Goal: Task Accomplishment & Management: Use online tool/utility

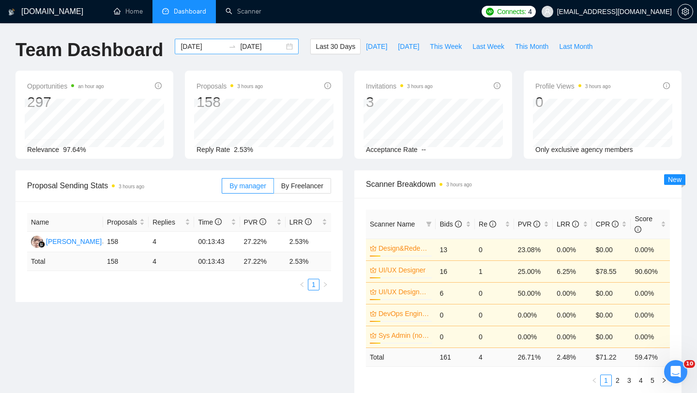
click at [283, 47] on div "[DATE] [DATE]" at bounding box center [237, 46] width 124 height 15
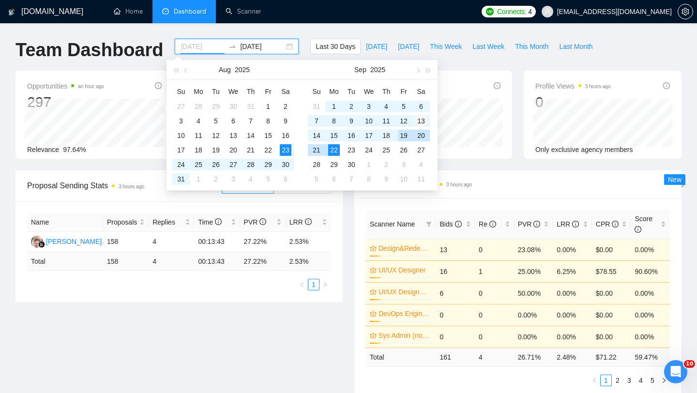
type input "[DATE]"
click at [421, 121] on div "13" at bounding box center [421, 121] width 12 height 12
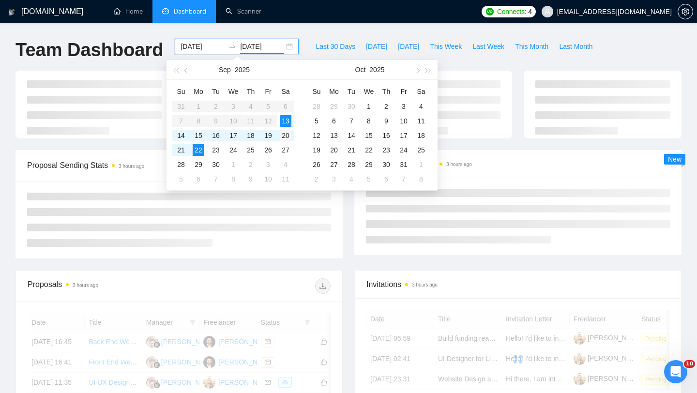
type input "[DATE]"
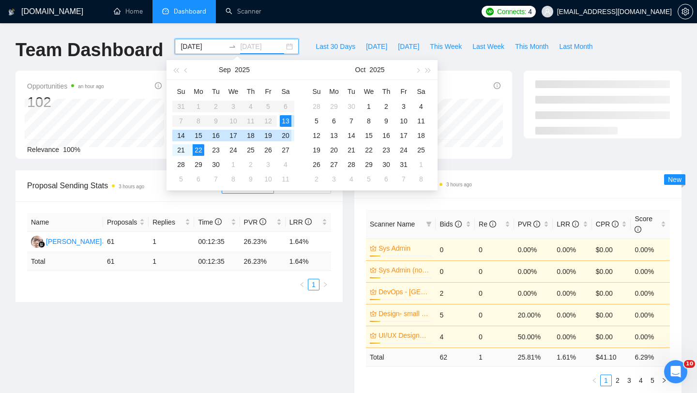
click at [282, 137] on div "20" at bounding box center [286, 136] width 12 height 12
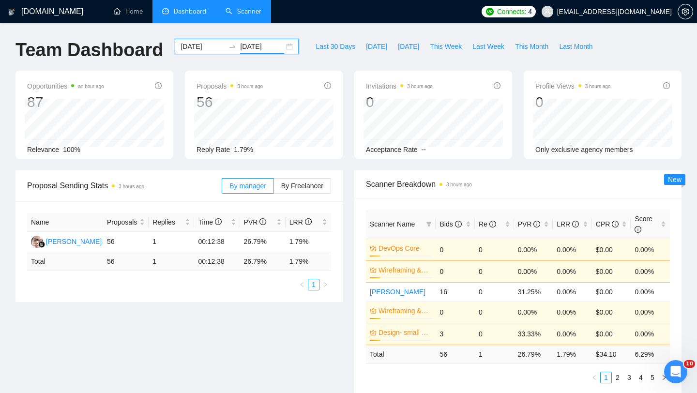
click at [240, 12] on link "Scanner" at bounding box center [243, 11] width 36 height 8
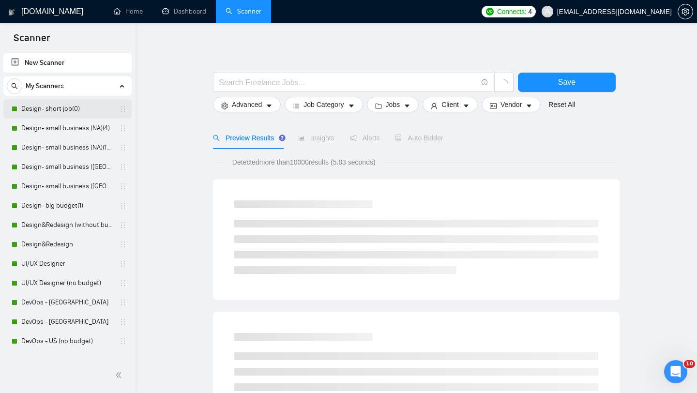
click at [70, 110] on link "Design- short job(0)" at bounding box center [67, 108] width 92 height 19
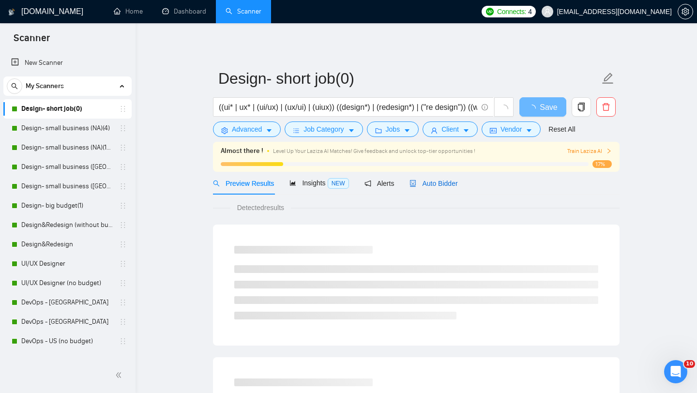
click at [424, 180] on span "Auto Bidder" at bounding box center [433, 183] width 48 height 8
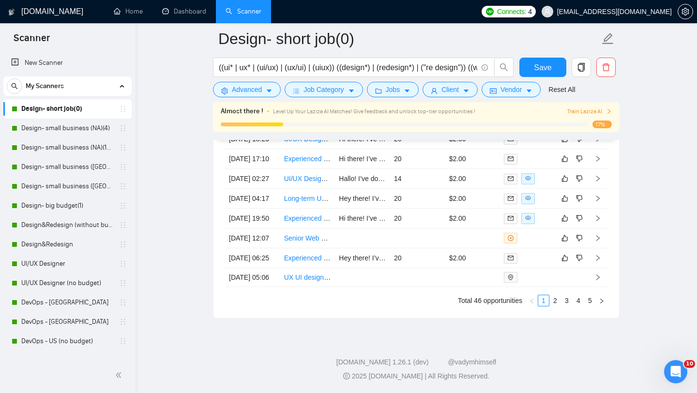
scroll to position [2646, 0]
click at [555, 303] on link "2" at bounding box center [555, 300] width 11 height 11
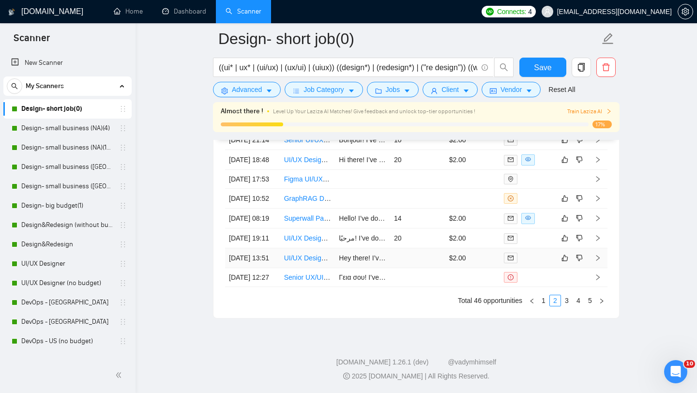
scroll to position [2606, 0]
click at [544, 306] on link "1" at bounding box center [543, 300] width 11 height 11
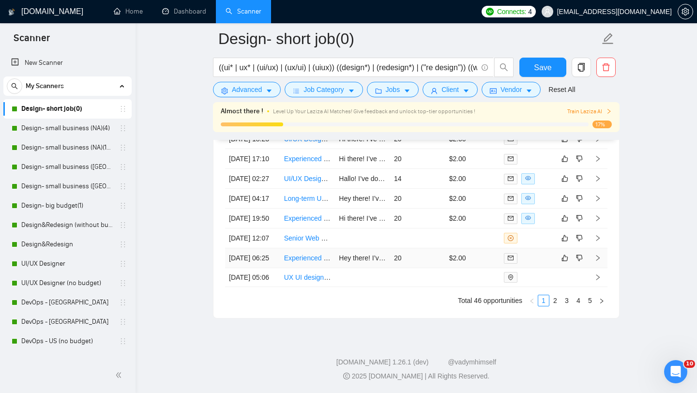
scroll to position [2613, 0]
click at [556, 306] on link "2" at bounding box center [555, 300] width 11 height 11
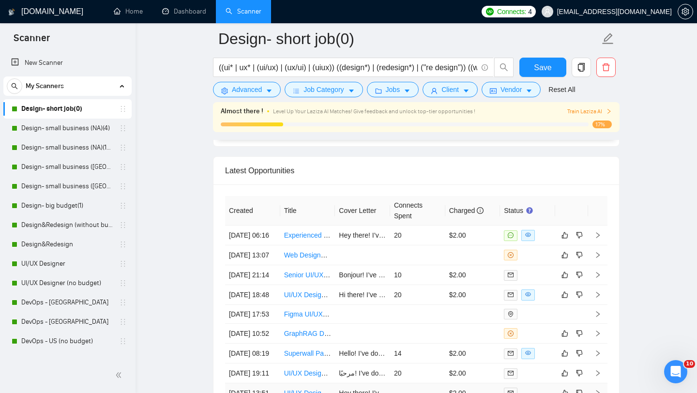
scroll to position [2412, 0]
click at [71, 126] on link "Design- small business (NA)(4)" at bounding box center [67, 128] width 92 height 19
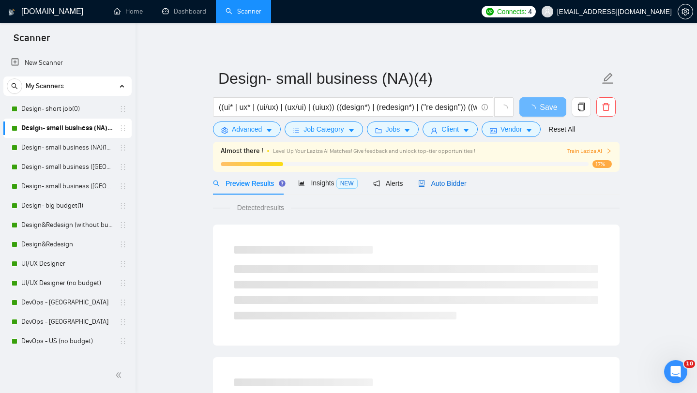
click at [466, 186] on span "Auto Bidder" at bounding box center [442, 183] width 48 height 8
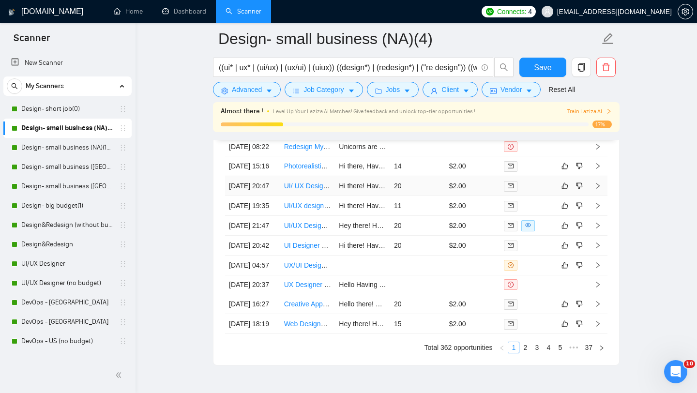
scroll to position [2622, 0]
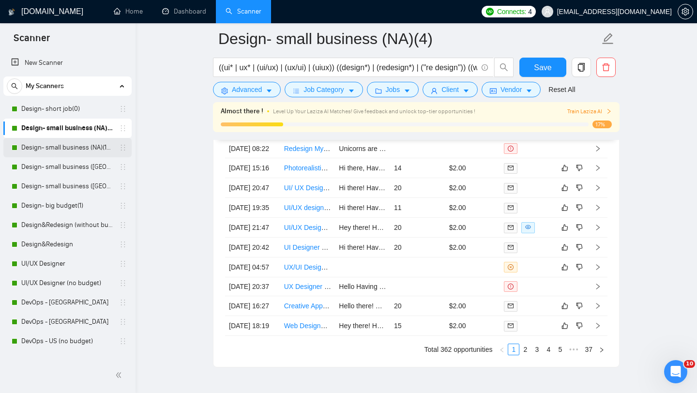
click at [63, 147] on link "Design- small business (NA)(15$)" at bounding box center [67, 147] width 92 height 19
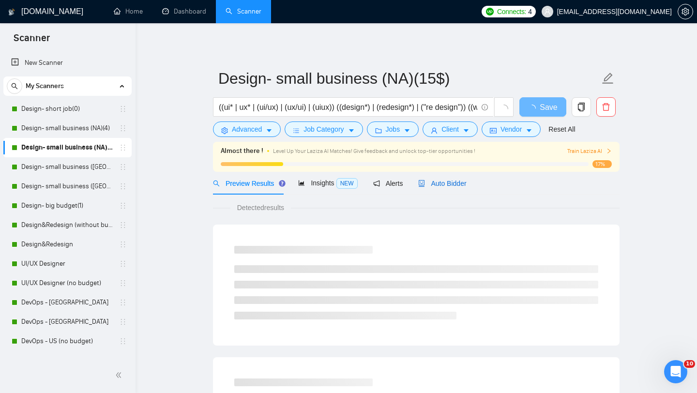
click at [434, 184] on span "Auto Bidder" at bounding box center [442, 183] width 48 height 8
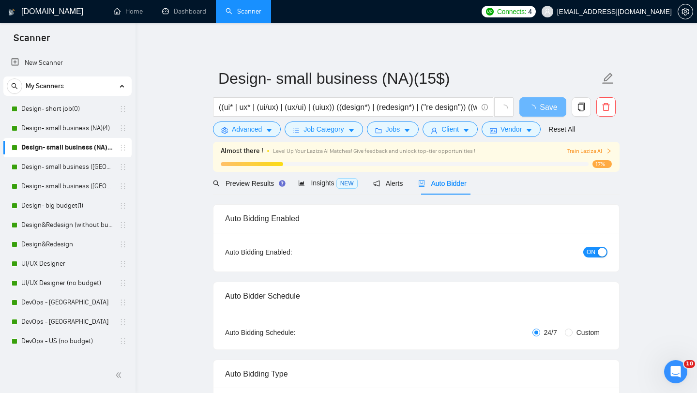
radio input "false"
radio input "true"
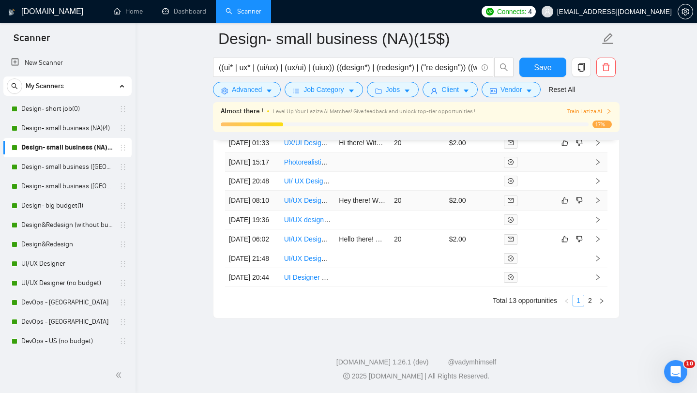
scroll to position [2715, 0]
click at [589, 306] on link "2" at bounding box center [589, 300] width 11 height 11
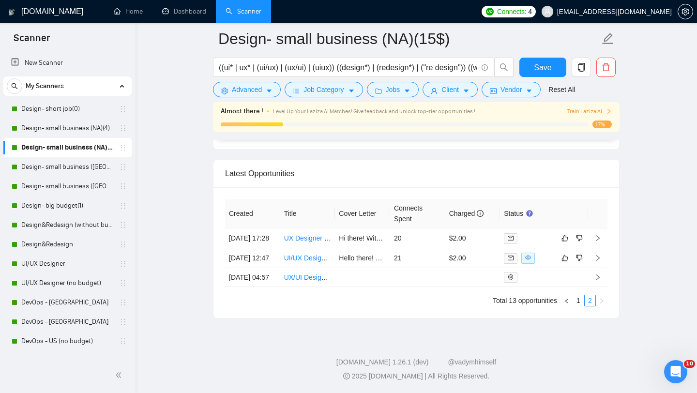
scroll to position [2562, 0]
click at [456, 89] on span "Client" at bounding box center [449, 89] width 17 height 11
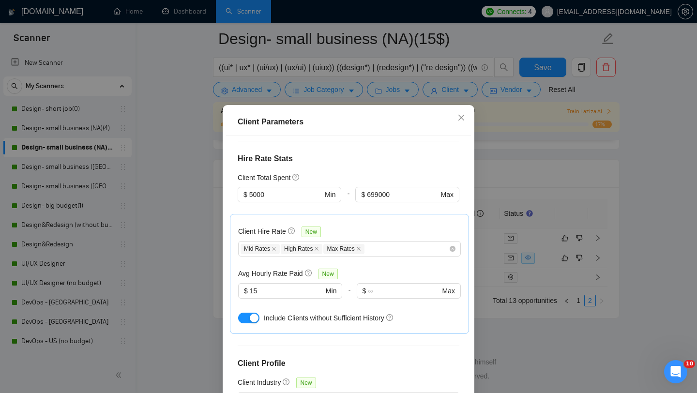
scroll to position [254, 0]
click at [464, 118] on icon "close" at bounding box center [461, 118] width 8 height 8
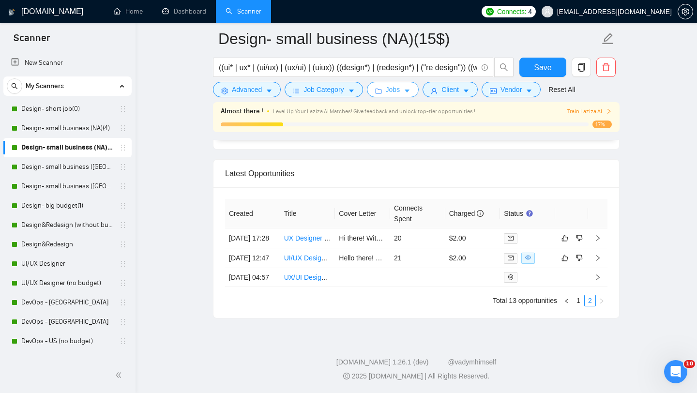
click at [402, 96] on button "Jobs" at bounding box center [393, 89] width 52 height 15
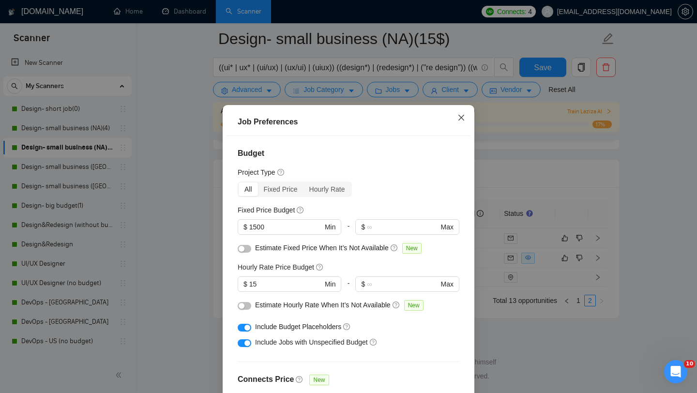
click at [462, 122] on span "Close" at bounding box center [461, 118] width 26 height 26
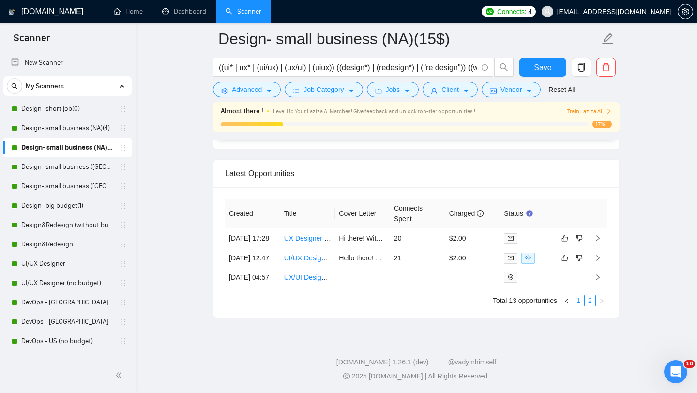
click at [575, 300] on link "1" at bounding box center [578, 300] width 11 height 11
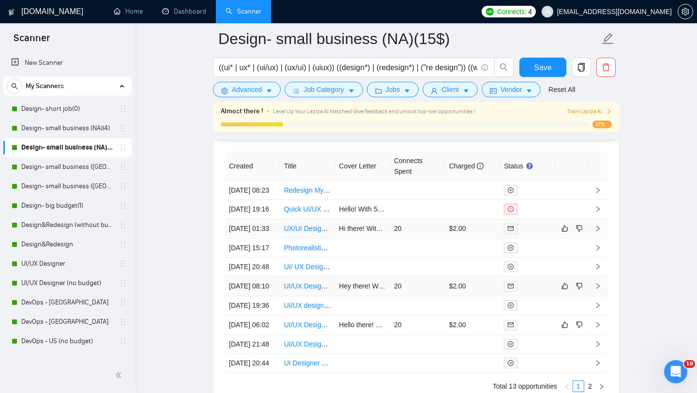
scroll to position [2555, 0]
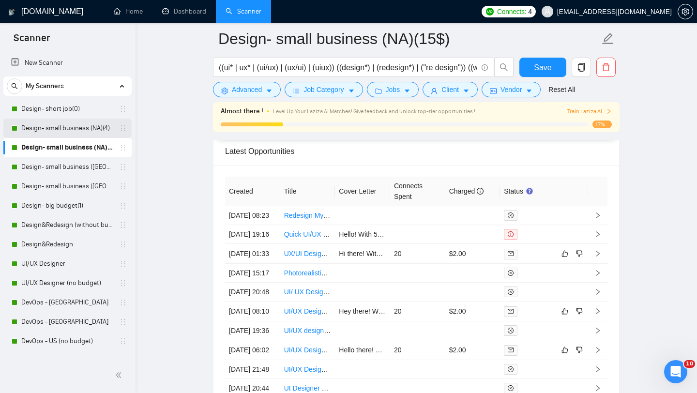
click at [72, 131] on link "Design- small business (NA)(4)" at bounding box center [67, 128] width 92 height 19
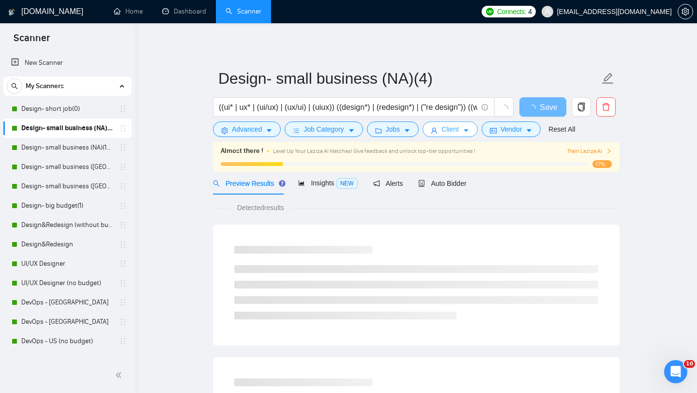
click at [458, 132] on span "Client" at bounding box center [449, 129] width 17 height 11
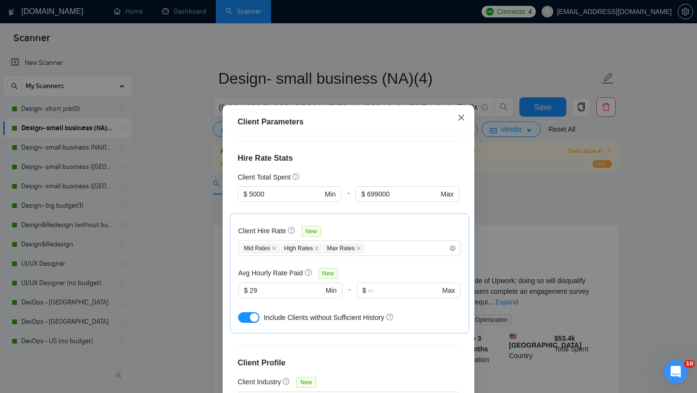
click at [458, 120] on icon "close" at bounding box center [461, 118] width 8 height 8
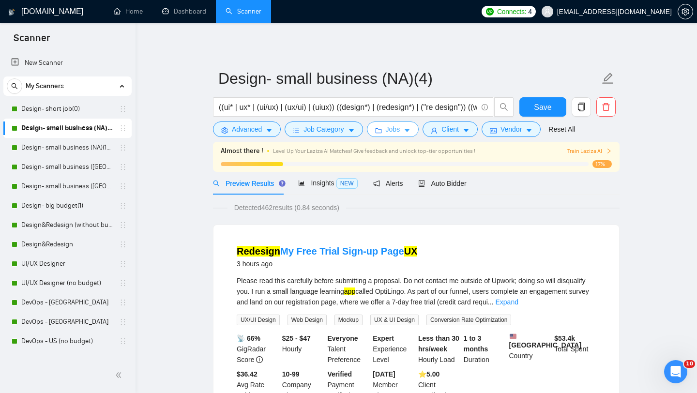
click at [406, 129] on button "Jobs" at bounding box center [393, 128] width 52 height 15
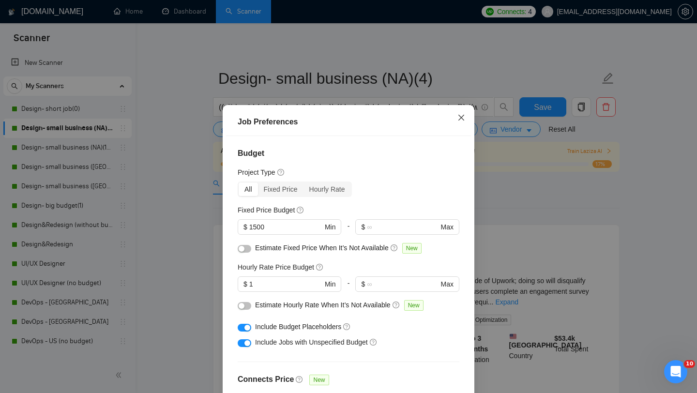
click at [460, 118] on icon "close" at bounding box center [461, 118] width 8 height 8
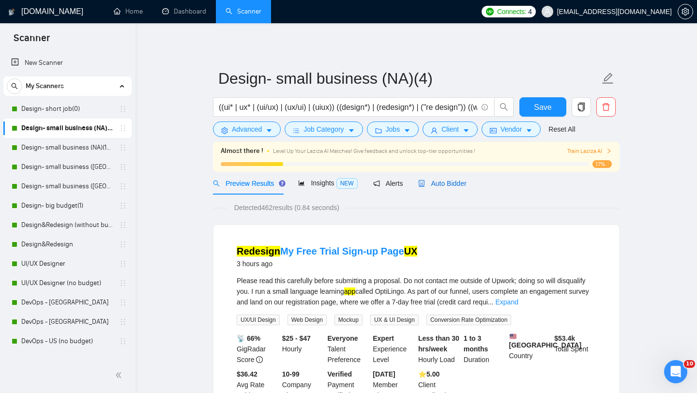
click at [454, 180] on span "Auto Bidder" at bounding box center [442, 183] width 48 height 8
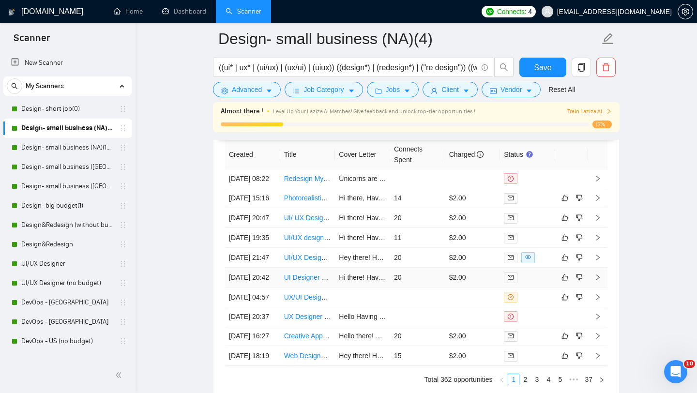
scroll to position [2593, 0]
click at [59, 168] on link "Design- small business ([GEOGRAPHIC_DATA])(15$)" at bounding box center [67, 166] width 92 height 19
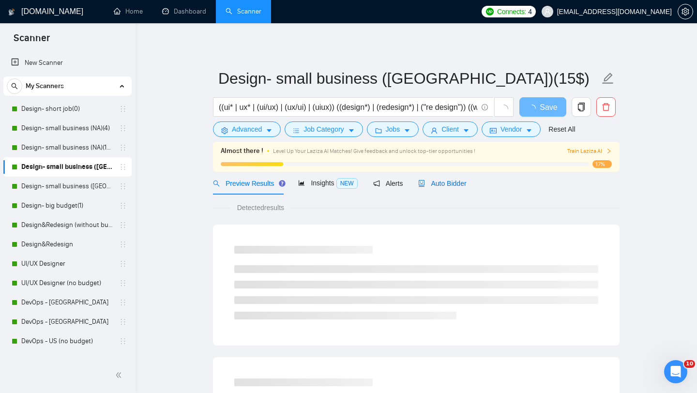
click at [454, 184] on span "Auto Bidder" at bounding box center [442, 183] width 48 height 8
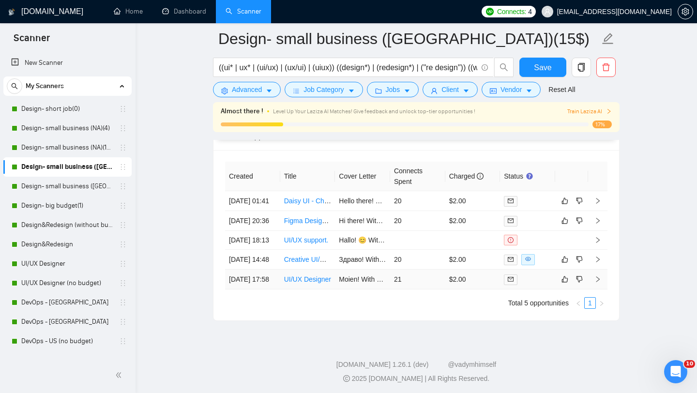
scroll to position [2446, 0]
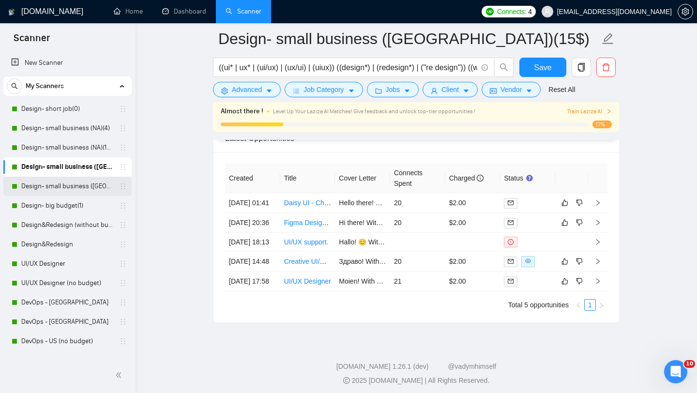
click at [53, 189] on link "Design- small business ([GEOGRAPHIC_DATA])(4)" at bounding box center [67, 186] width 92 height 19
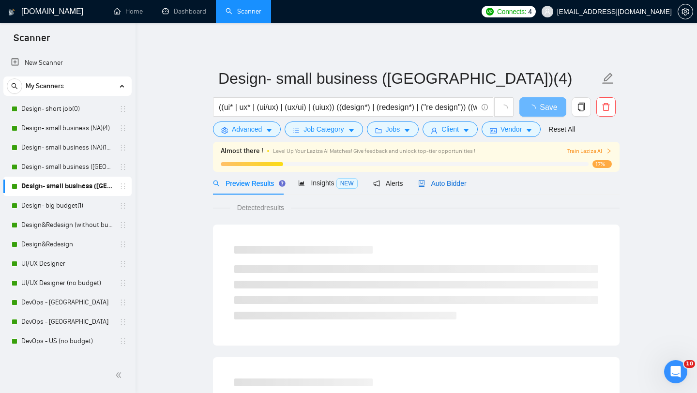
click at [446, 187] on span "Auto Bidder" at bounding box center [442, 183] width 48 height 8
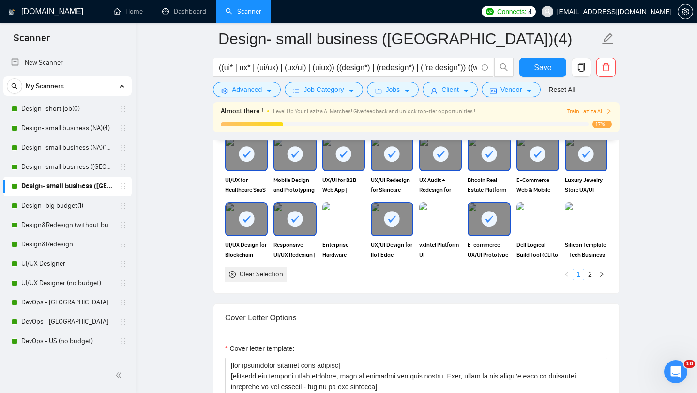
scroll to position [1075, 0]
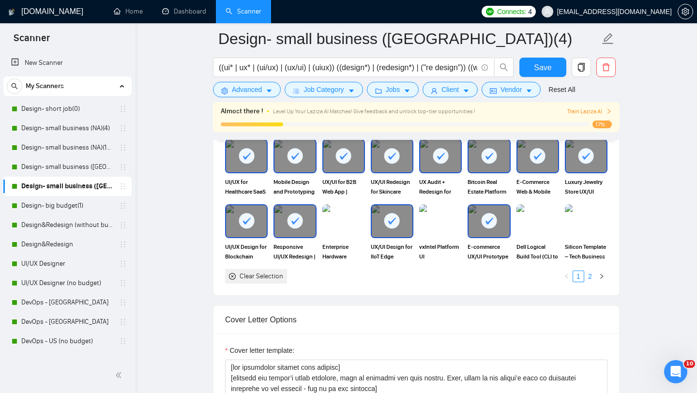
click at [591, 277] on link "2" at bounding box center [589, 276] width 11 height 11
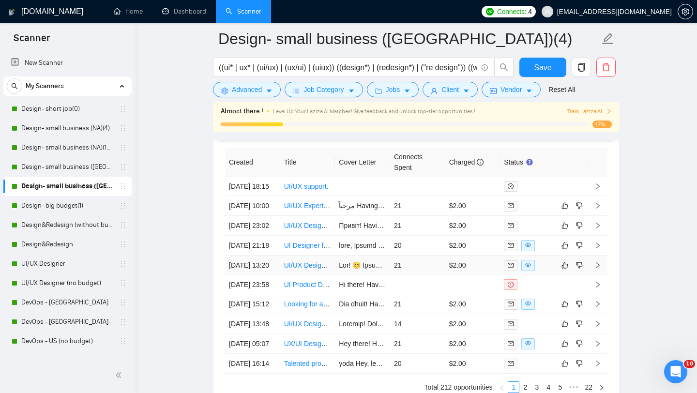
scroll to position [2583, 0]
click at [78, 206] on link "Design- big budget(1)" at bounding box center [67, 205] width 92 height 19
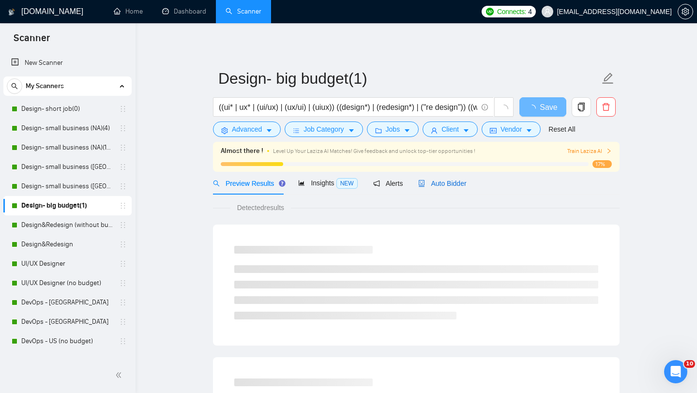
click at [448, 184] on span "Auto Bidder" at bounding box center [442, 183] width 48 height 8
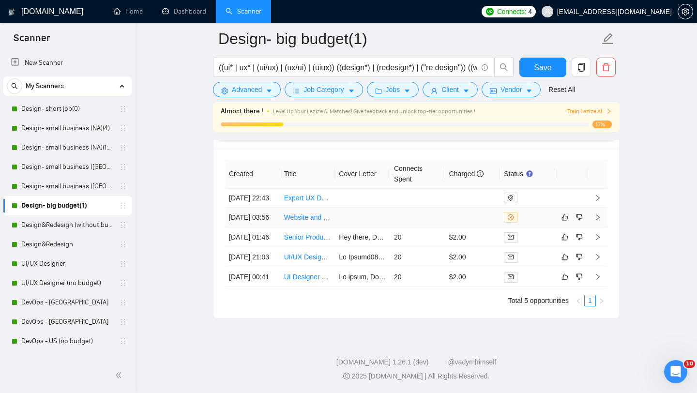
scroll to position [2477, 0]
click at [79, 218] on link "Design&Redesign (without budget)" at bounding box center [67, 224] width 92 height 19
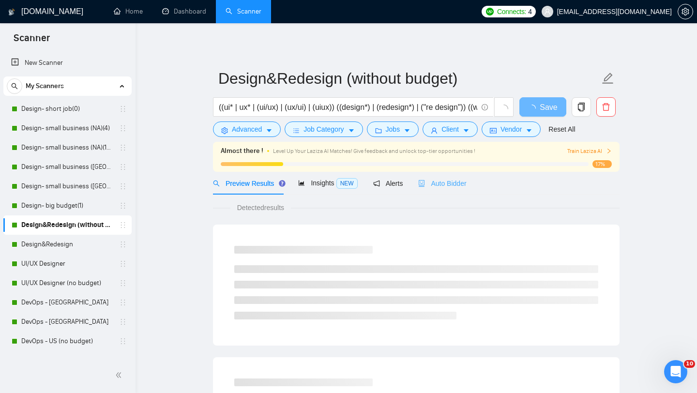
click at [448, 190] on div "Auto Bidder" at bounding box center [442, 183] width 48 height 23
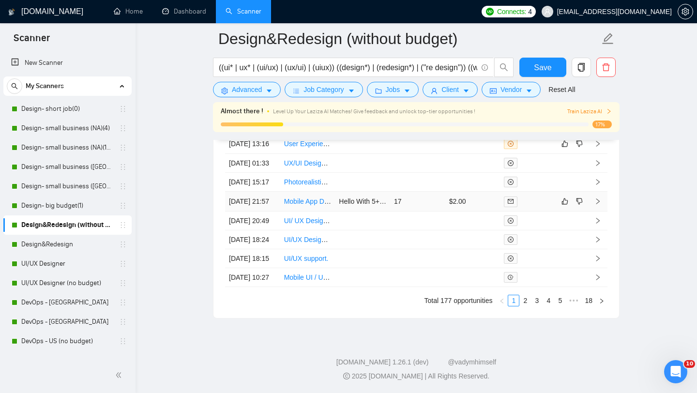
scroll to position [2769, 0]
click at [523, 298] on link "2" at bounding box center [525, 300] width 11 height 11
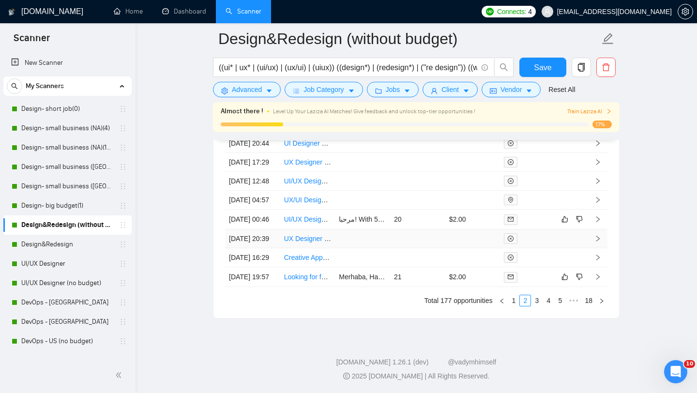
scroll to position [2733, 0]
click at [512, 306] on link "1" at bounding box center [513, 300] width 11 height 11
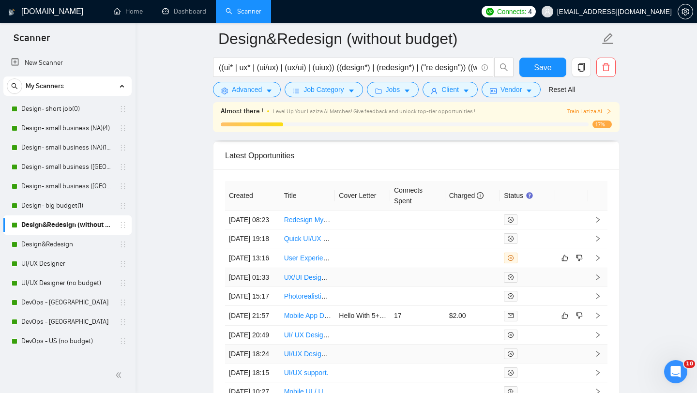
scroll to position [2551, 0]
click at [44, 243] on link "Design&Redesign" at bounding box center [67, 244] width 92 height 19
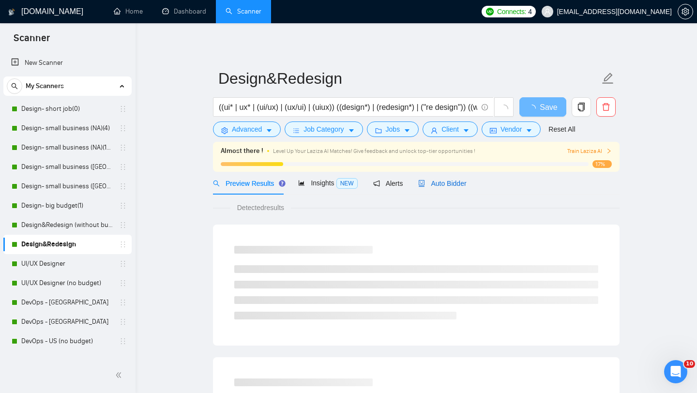
click at [466, 179] on span "Auto Bidder" at bounding box center [442, 183] width 48 height 8
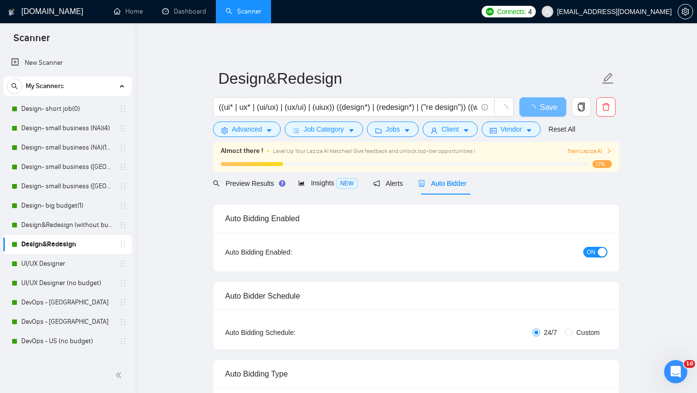
radio input "false"
radio input "true"
checkbox input "true"
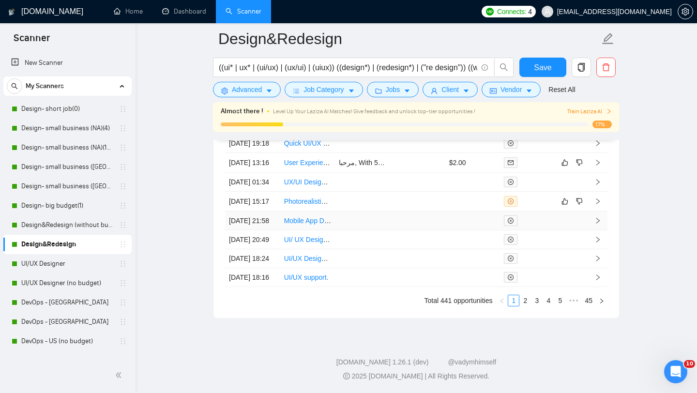
scroll to position [2899, 0]
click at [526, 298] on link "2" at bounding box center [525, 300] width 11 height 11
click at [538, 305] on link "3" at bounding box center [536, 300] width 11 height 11
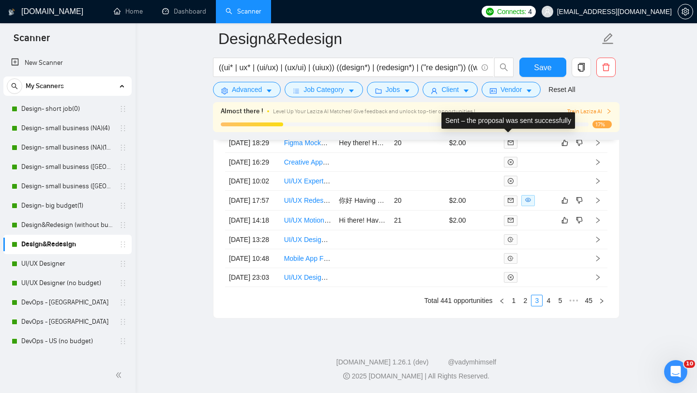
scroll to position [2826, 0]
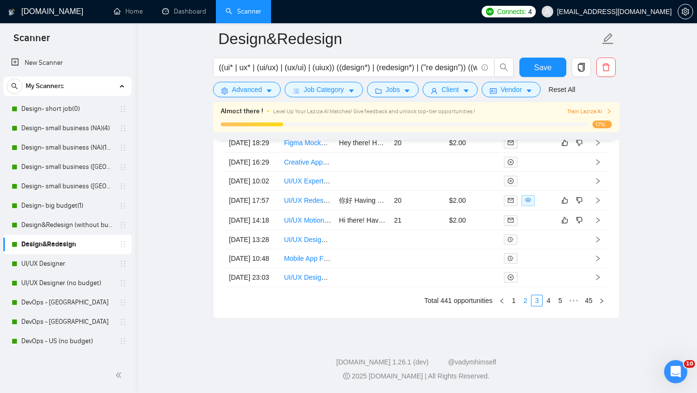
click at [523, 306] on link "2" at bounding box center [525, 300] width 11 height 11
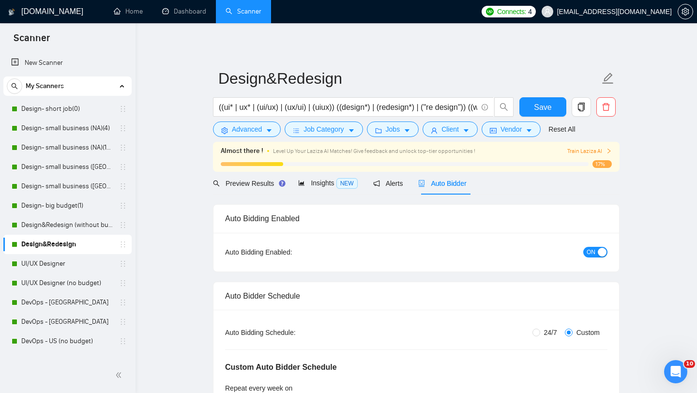
scroll to position [161, 0]
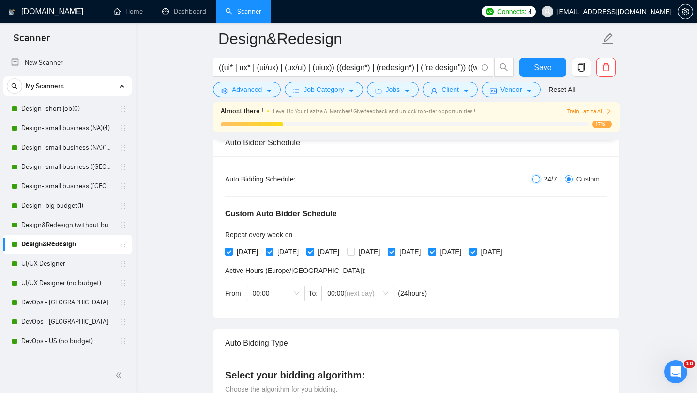
click at [534, 180] on input "24/7" at bounding box center [536, 179] width 8 height 8
radio input "true"
radio input "false"
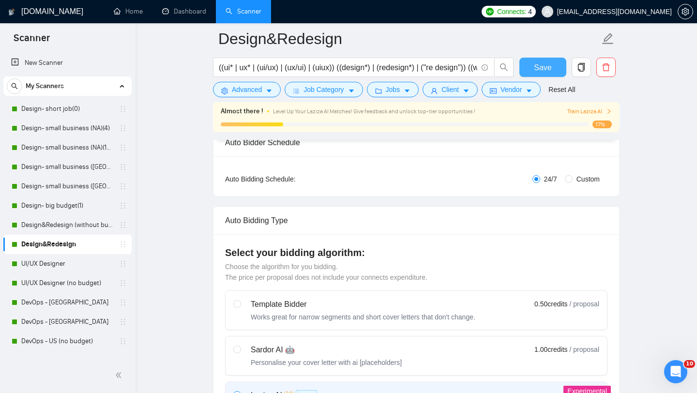
click at [531, 69] on button "Save" at bounding box center [542, 67] width 47 height 19
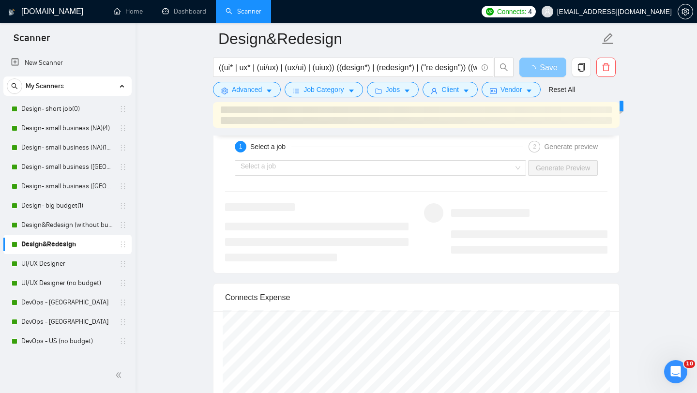
scroll to position [2773, 0]
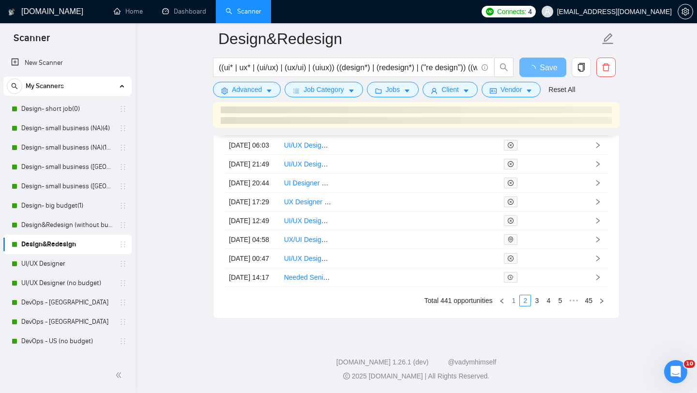
click at [512, 305] on link "1" at bounding box center [513, 300] width 11 height 11
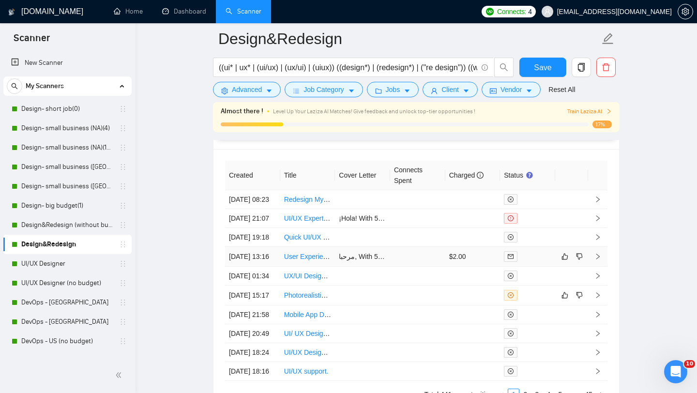
scroll to position [2577, 0]
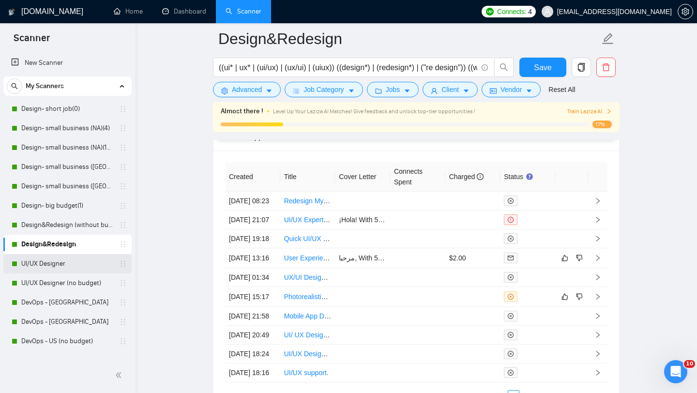
click at [67, 260] on link "UI/UX Designer" at bounding box center [67, 263] width 92 height 19
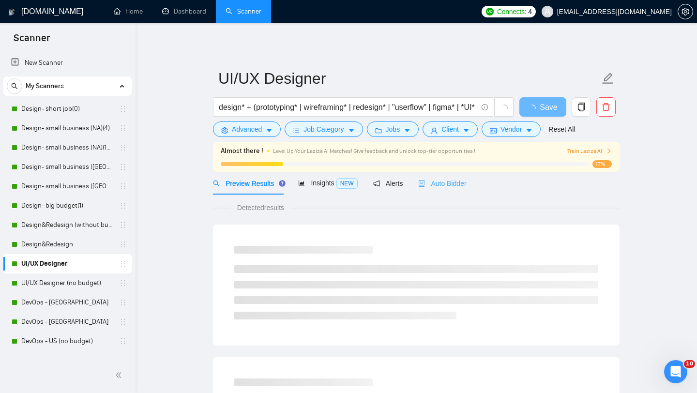
click at [450, 189] on div "Auto Bidder" at bounding box center [442, 183] width 48 height 23
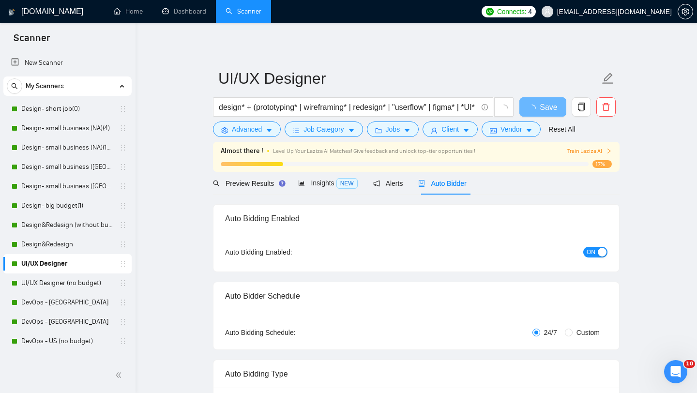
radio input "false"
radio input "true"
checkbox input "true"
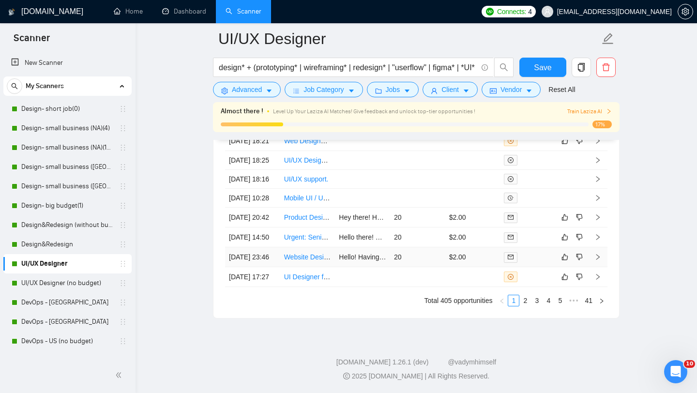
scroll to position [2899, 0]
click at [522, 302] on link "2" at bounding box center [525, 300] width 11 height 11
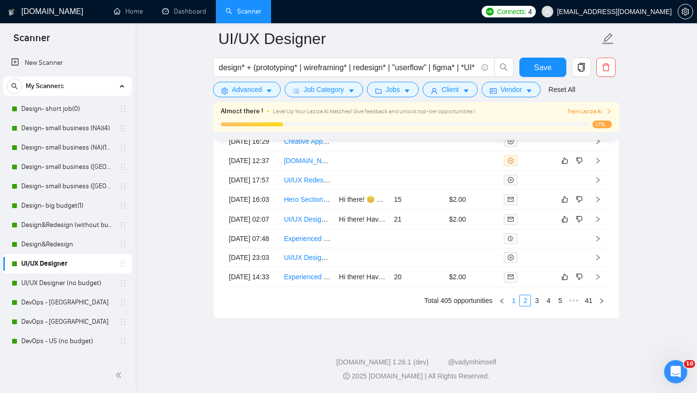
click at [513, 298] on link "1" at bounding box center [513, 300] width 11 height 11
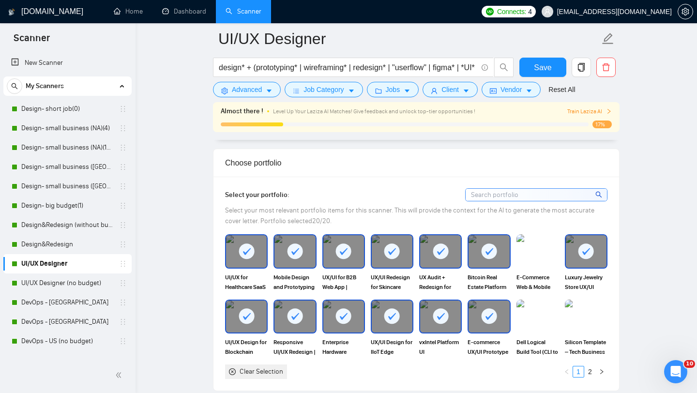
scroll to position [979, 0]
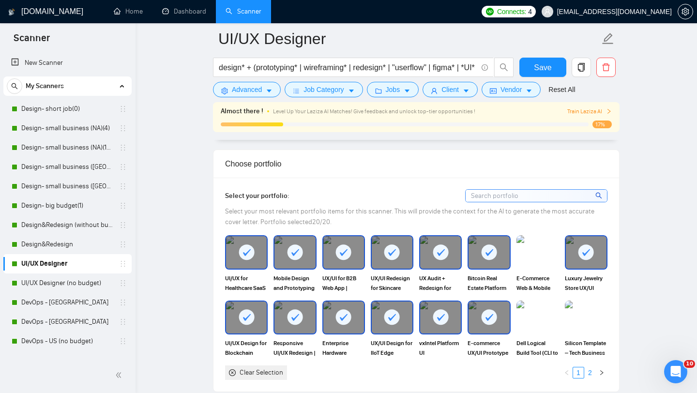
click at [585, 372] on link "2" at bounding box center [589, 372] width 11 height 11
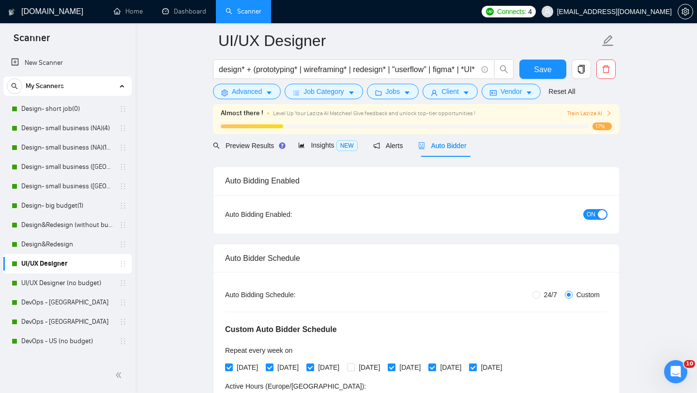
scroll to position [0, 0]
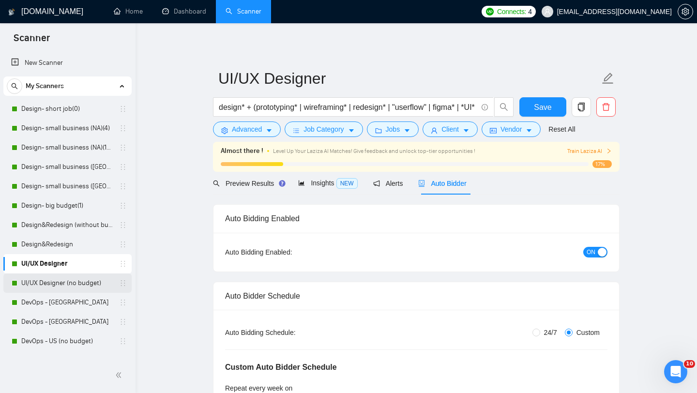
click at [59, 281] on link "UI/UX Designer (no budget)" at bounding box center [67, 282] width 92 height 19
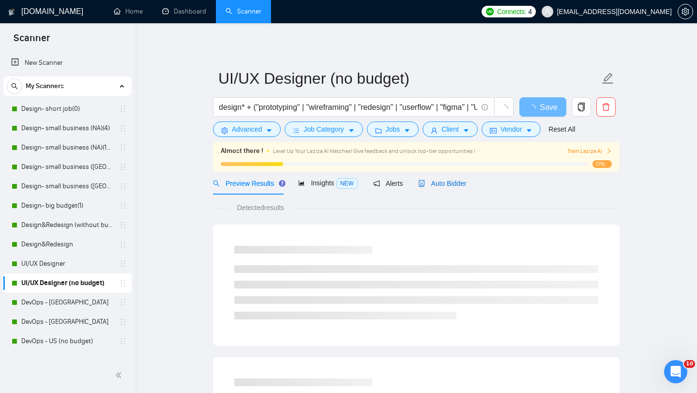
click at [450, 187] on div "Auto Bidder" at bounding box center [442, 183] width 48 height 11
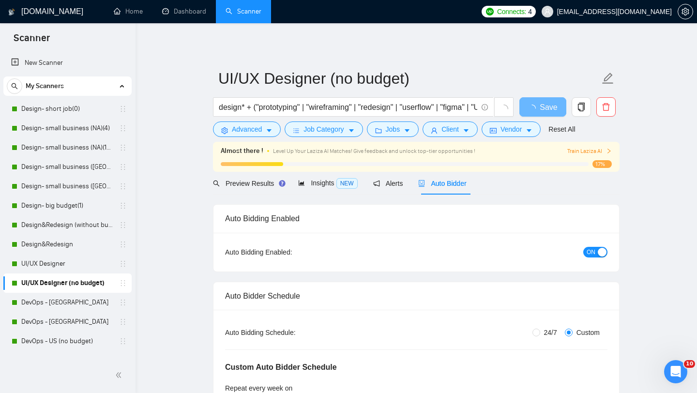
radio input "false"
radio input "true"
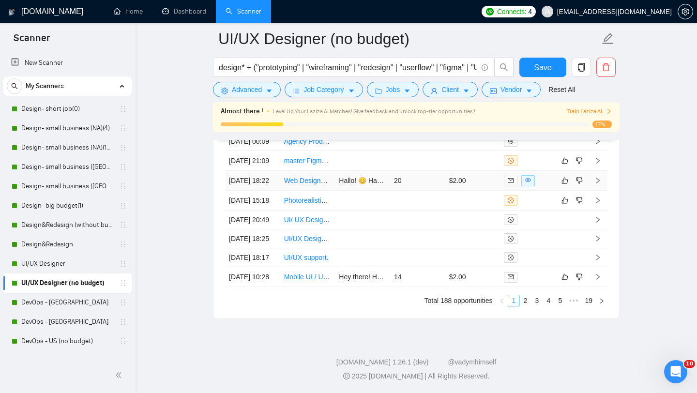
scroll to position [2732, 0]
click at [524, 306] on link "2" at bounding box center [525, 300] width 11 height 11
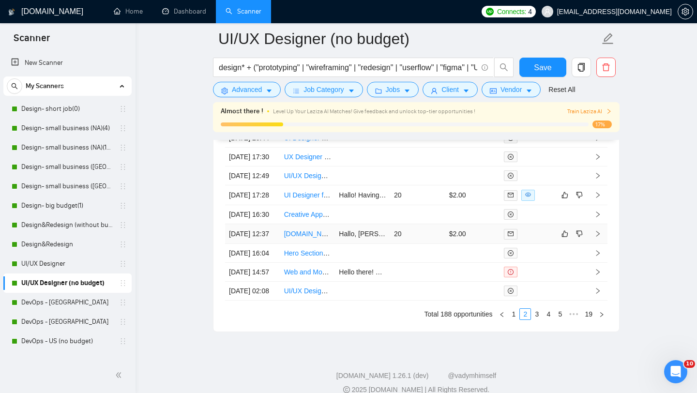
scroll to position [2769, 0]
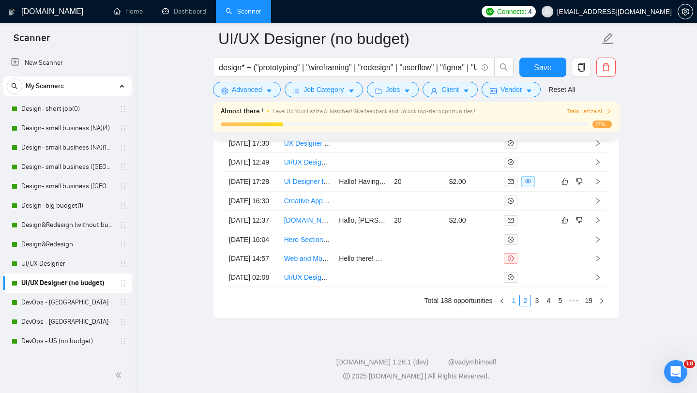
click at [512, 300] on link "1" at bounding box center [513, 300] width 11 height 11
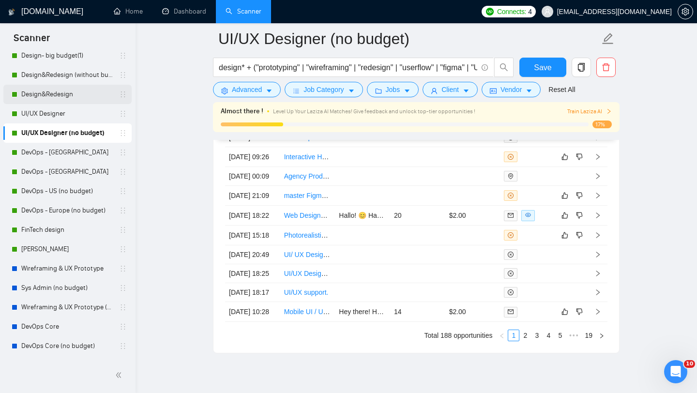
scroll to position [149, 0]
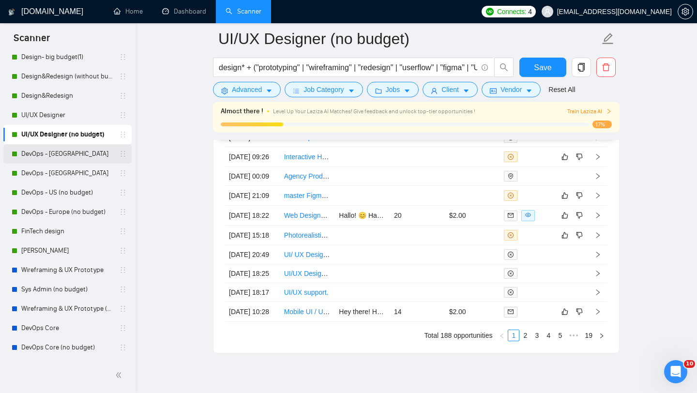
click at [50, 154] on link "DevOps - [GEOGRAPHIC_DATA]" at bounding box center [67, 153] width 92 height 19
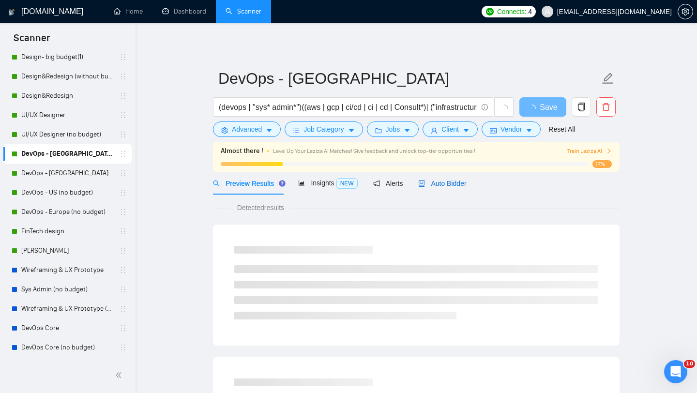
click at [450, 182] on span "Auto Bidder" at bounding box center [442, 183] width 48 height 8
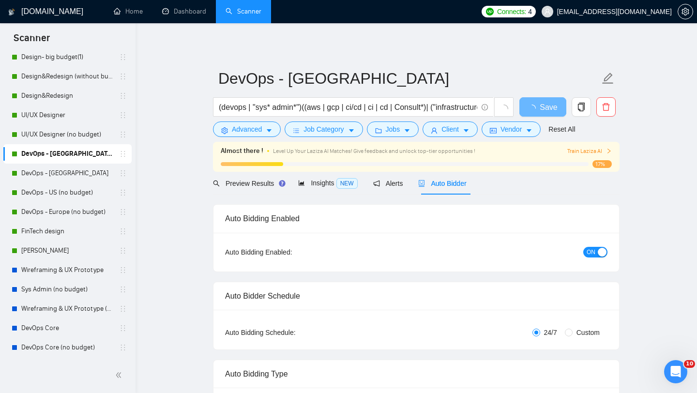
radio input "false"
radio input "true"
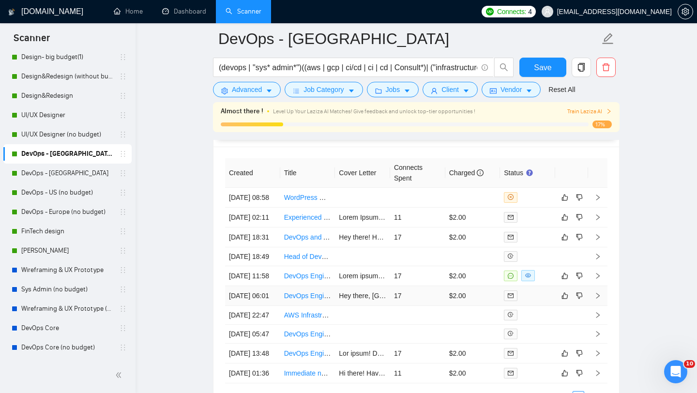
scroll to position [2493, 0]
click at [44, 253] on link "[PERSON_NAME]" at bounding box center [67, 250] width 92 height 19
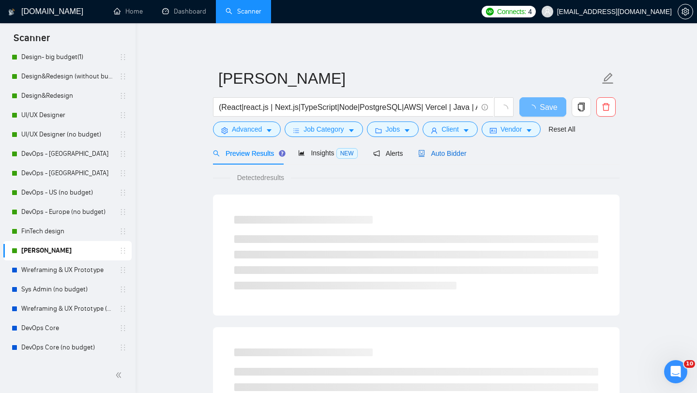
click at [459, 150] on span "Auto Bidder" at bounding box center [442, 153] width 48 height 8
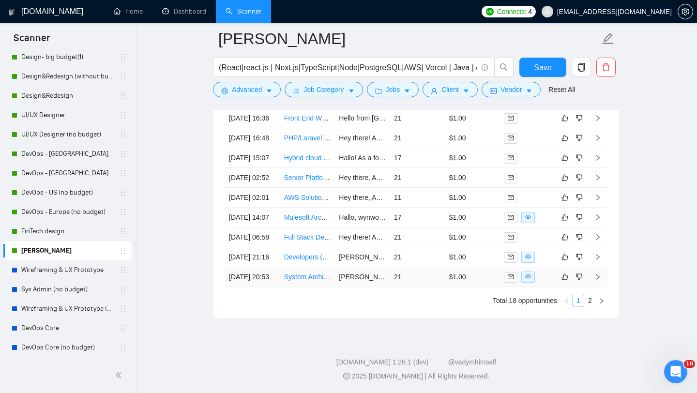
scroll to position [2596, 0]
click at [591, 300] on link "2" at bounding box center [589, 300] width 11 height 11
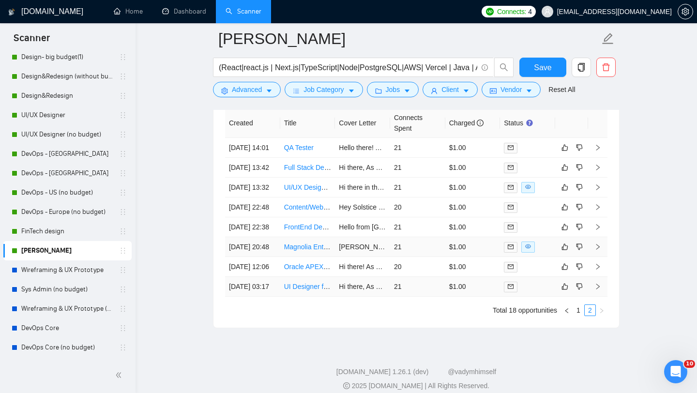
scroll to position [2497, 0]
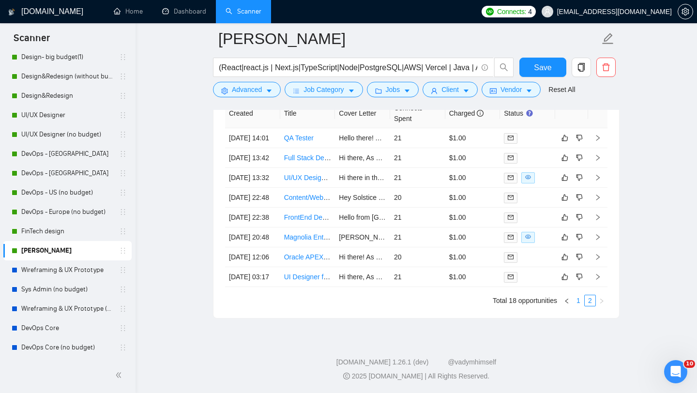
click at [578, 306] on link "1" at bounding box center [578, 300] width 11 height 11
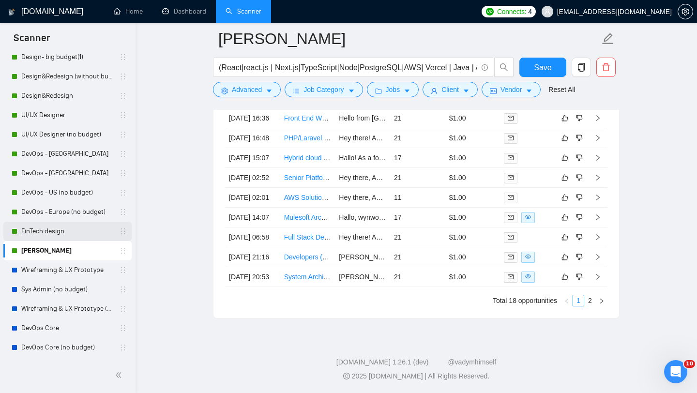
scroll to position [120, 0]
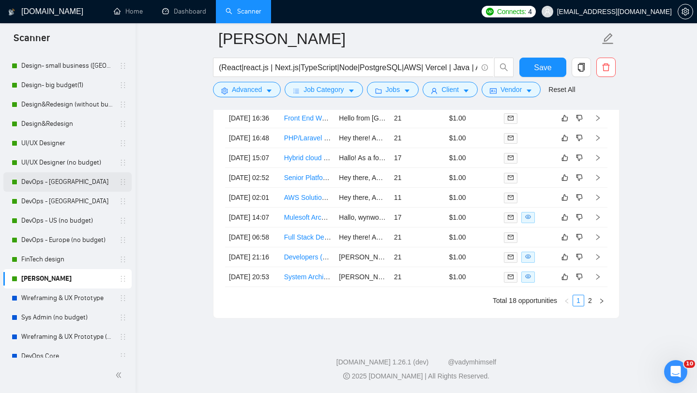
click at [57, 186] on link "DevOps - [GEOGRAPHIC_DATA]" at bounding box center [67, 181] width 92 height 19
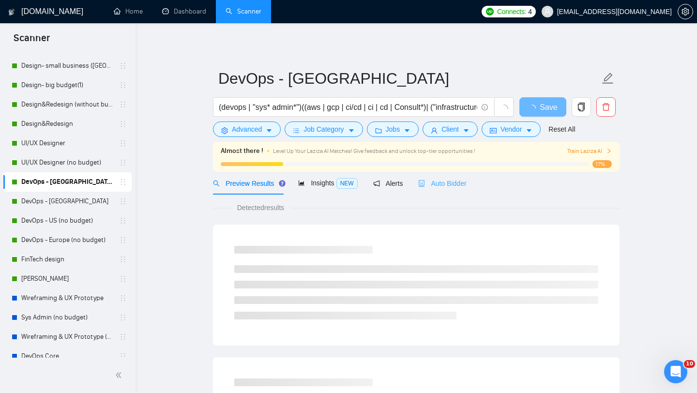
click at [446, 189] on div "Auto Bidder" at bounding box center [442, 183] width 48 height 23
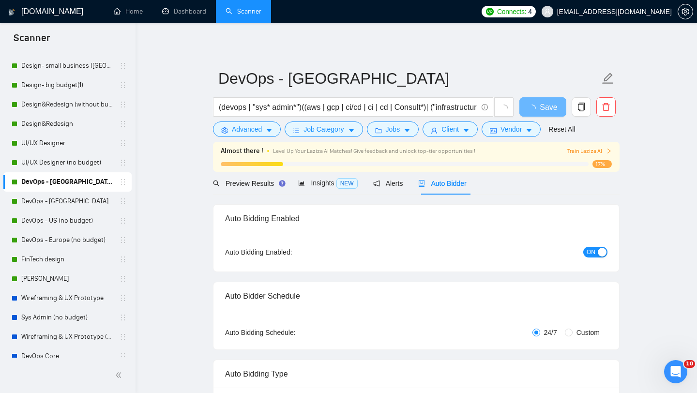
radio input "false"
radio input "true"
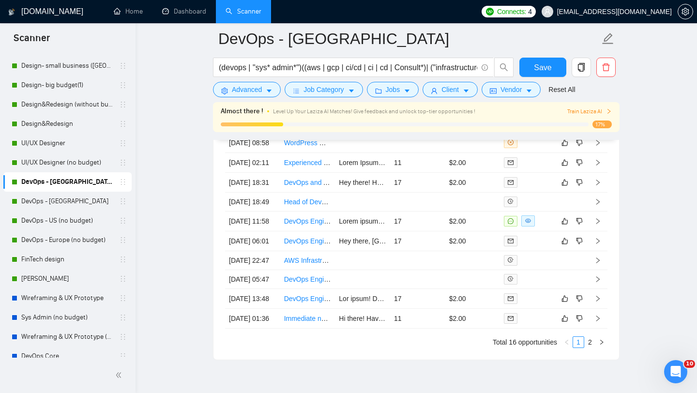
scroll to position [2534, 0]
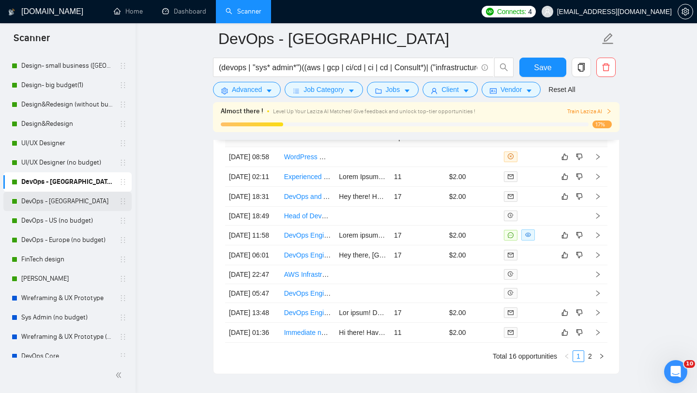
click at [61, 195] on link "DevOps - [GEOGRAPHIC_DATA]" at bounding box center [67, 201] width 92 height 19
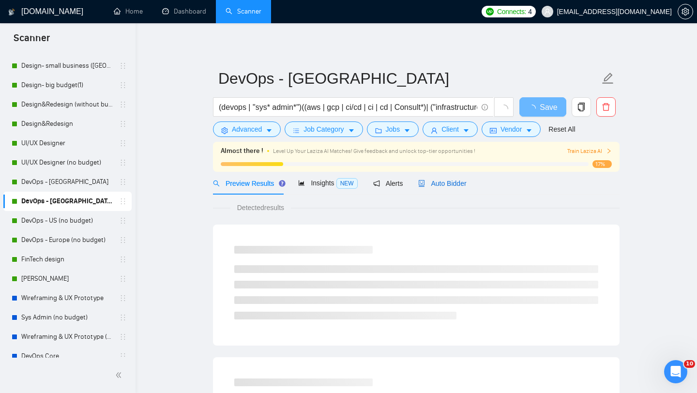
click at [448, 187] on span "Auto Bidder" at bounding box center [442, 183] width 48 height 8
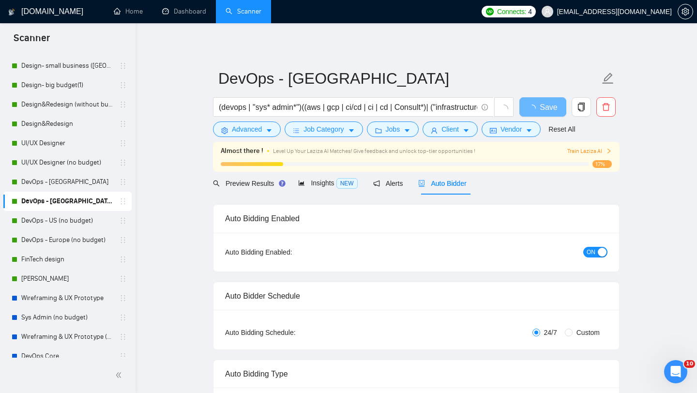
radio input "false"
radio input "true"
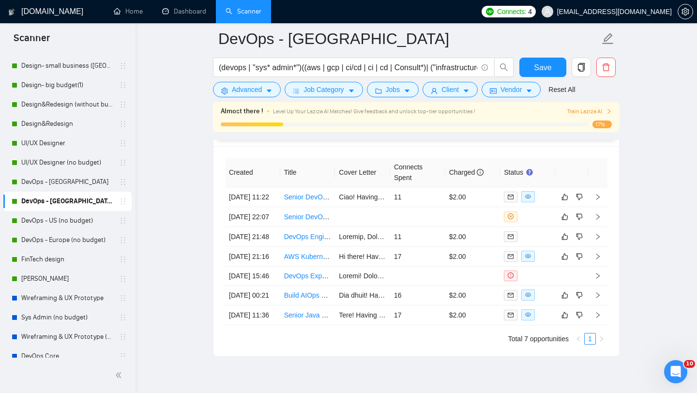
scroll to position [2494, 0]
click at [69, 216] on link "DevOps - US (no budget)" at bounding box center [67, 220] width 92 height 19
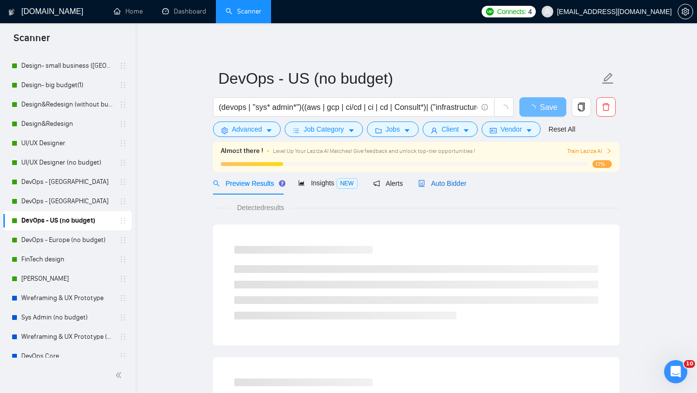
click at [462, 184] on span "Auto Bidder" at bounding box center [442, 183] width 48 height 8
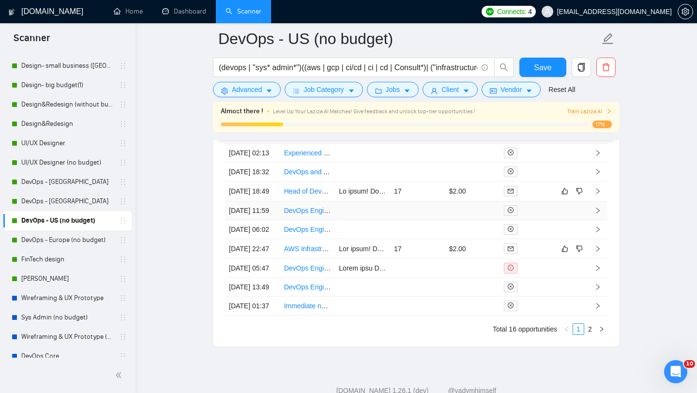
scroll to position [2433, 0]
